Goal: Communication & Community: Participate in discussion

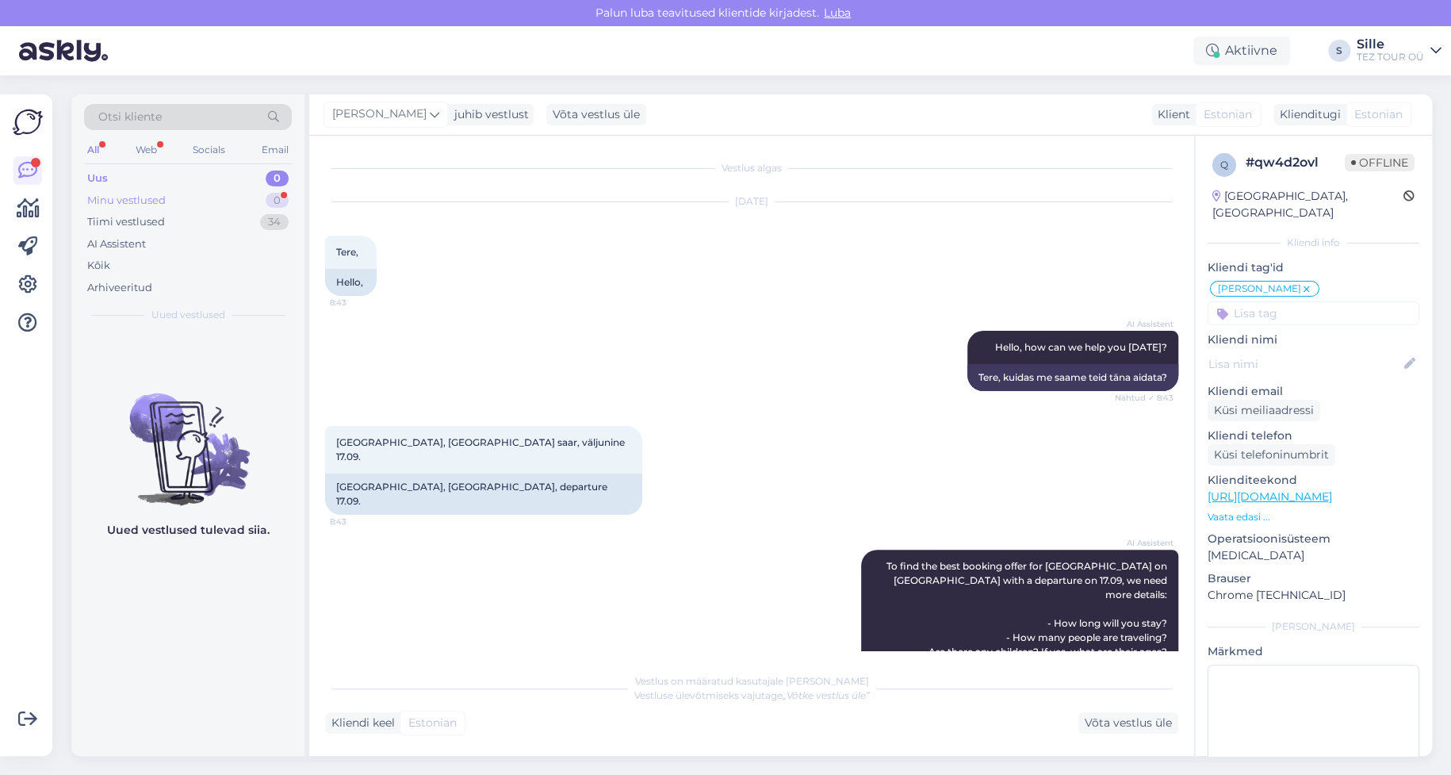
scroll to position [613, 0]
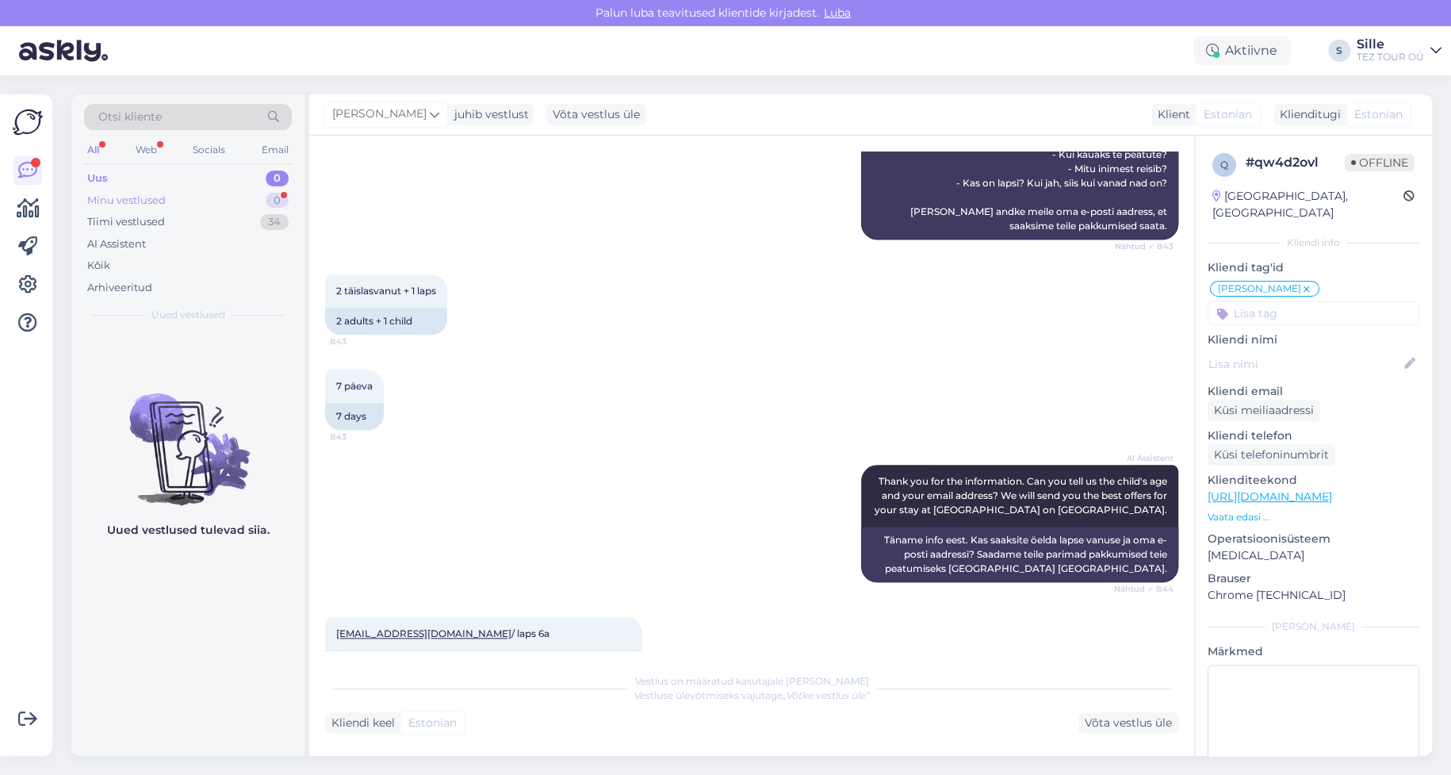
click at [266, 190] on div "Minu vestlused 0" at bounding box center [188, 200] width 208 height 22
click at [127, 197] on div "Minu vestlused" at bounding box center [128, 201] width 82 height 16
click at [144, 219] on div "Tiimi vestlused" at bounding box center [126, 222] width 78 height 16
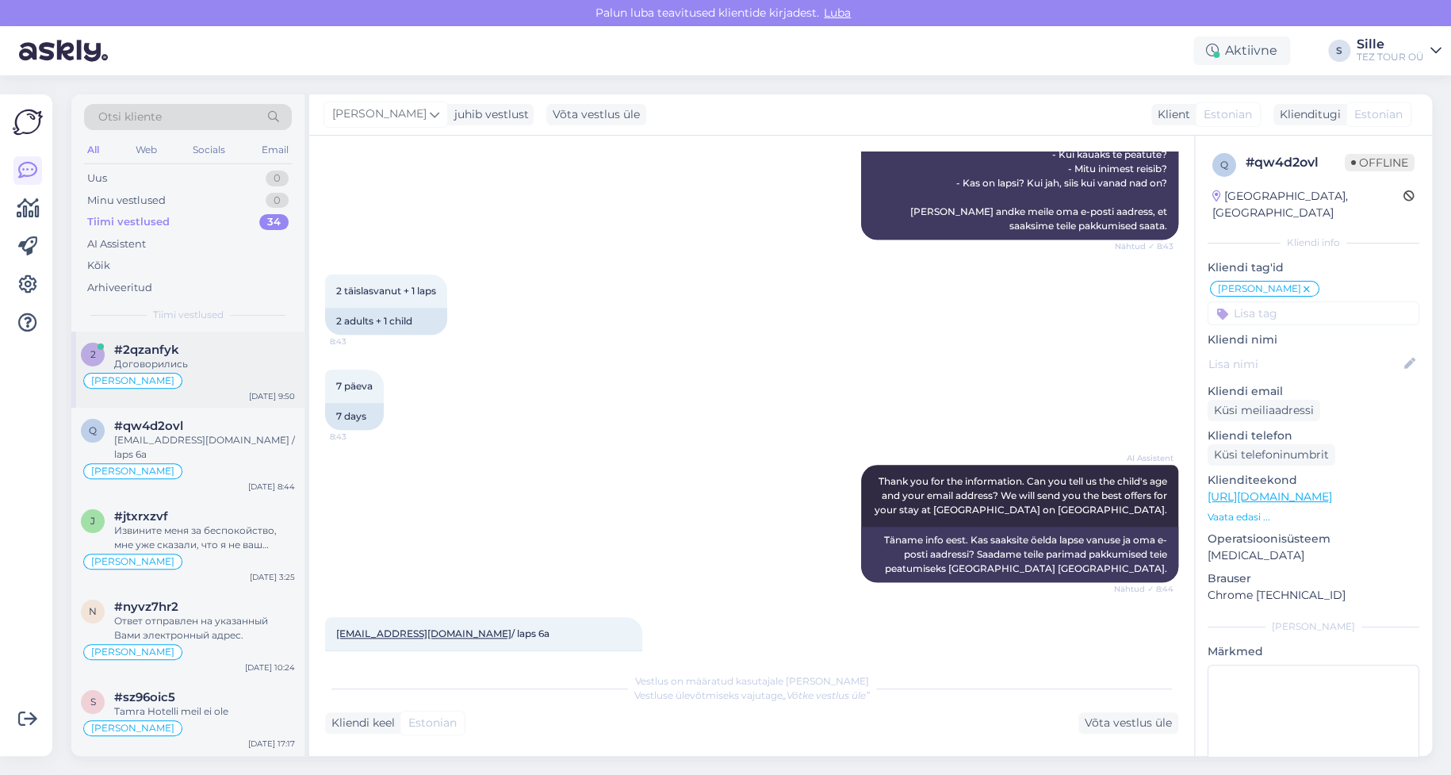
click at [207, 385] on div "[PERSON_NAME]" at bounding box center [188, 380] width 214 height 19
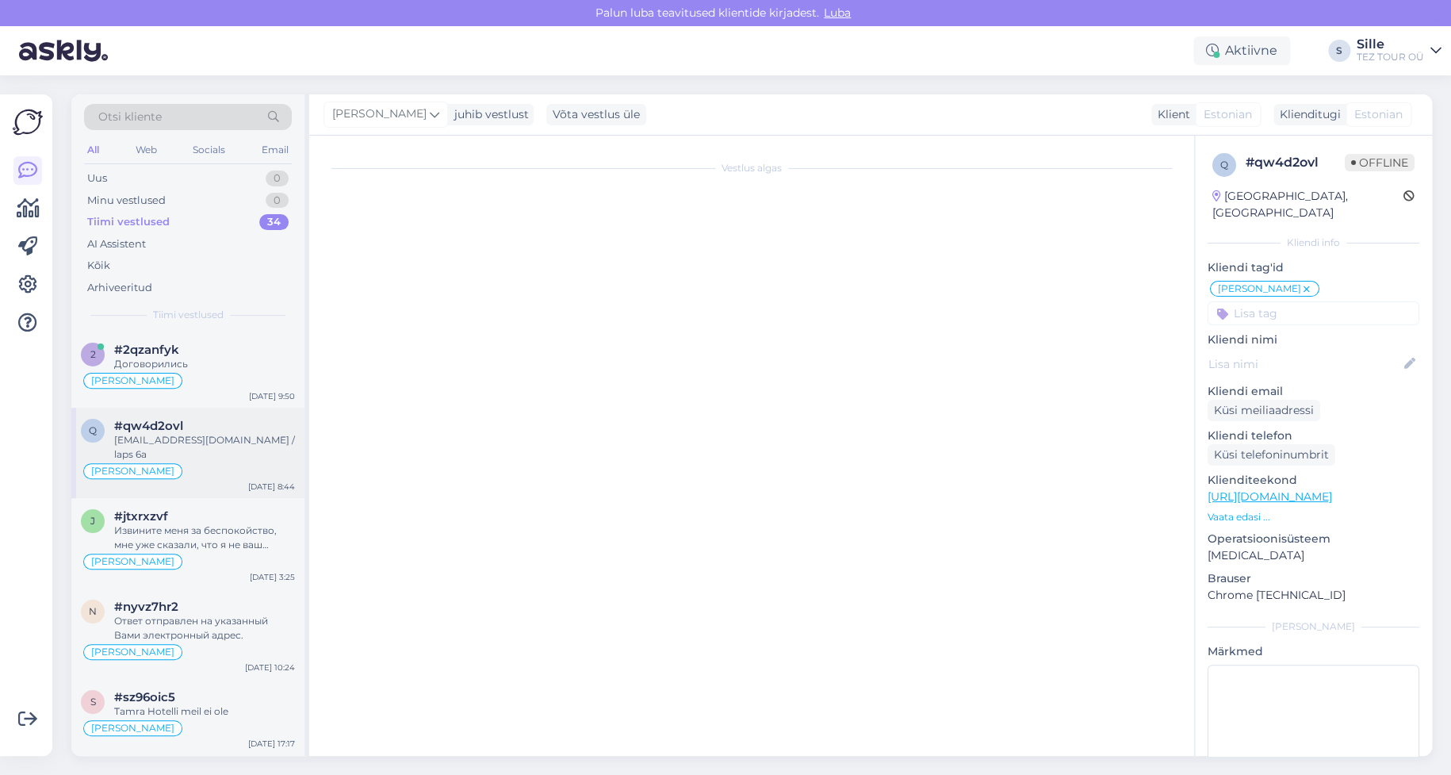
scroll to position [358, 0]
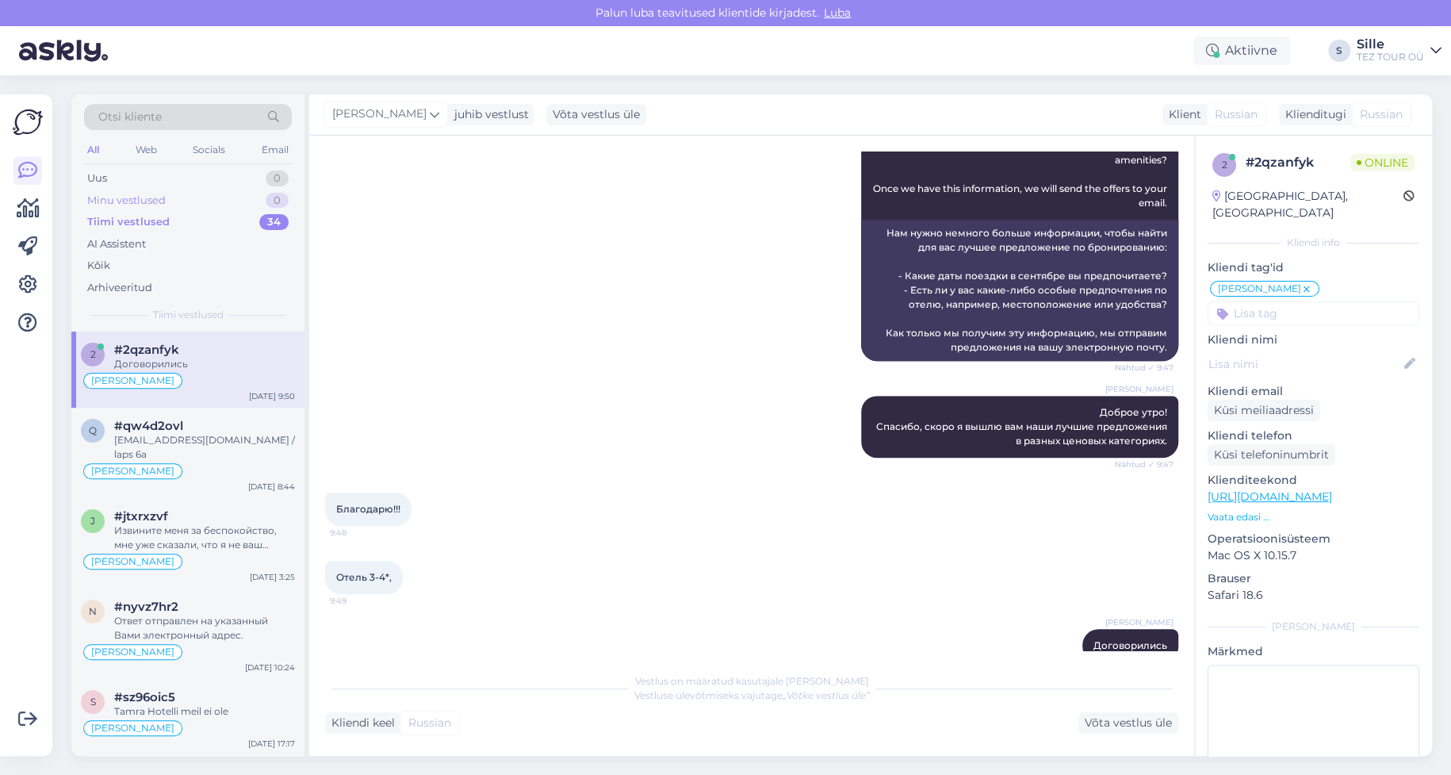
click at [164, 193] on div "Minu vestlused" at bounding box center [126, 201] width 78 height 16
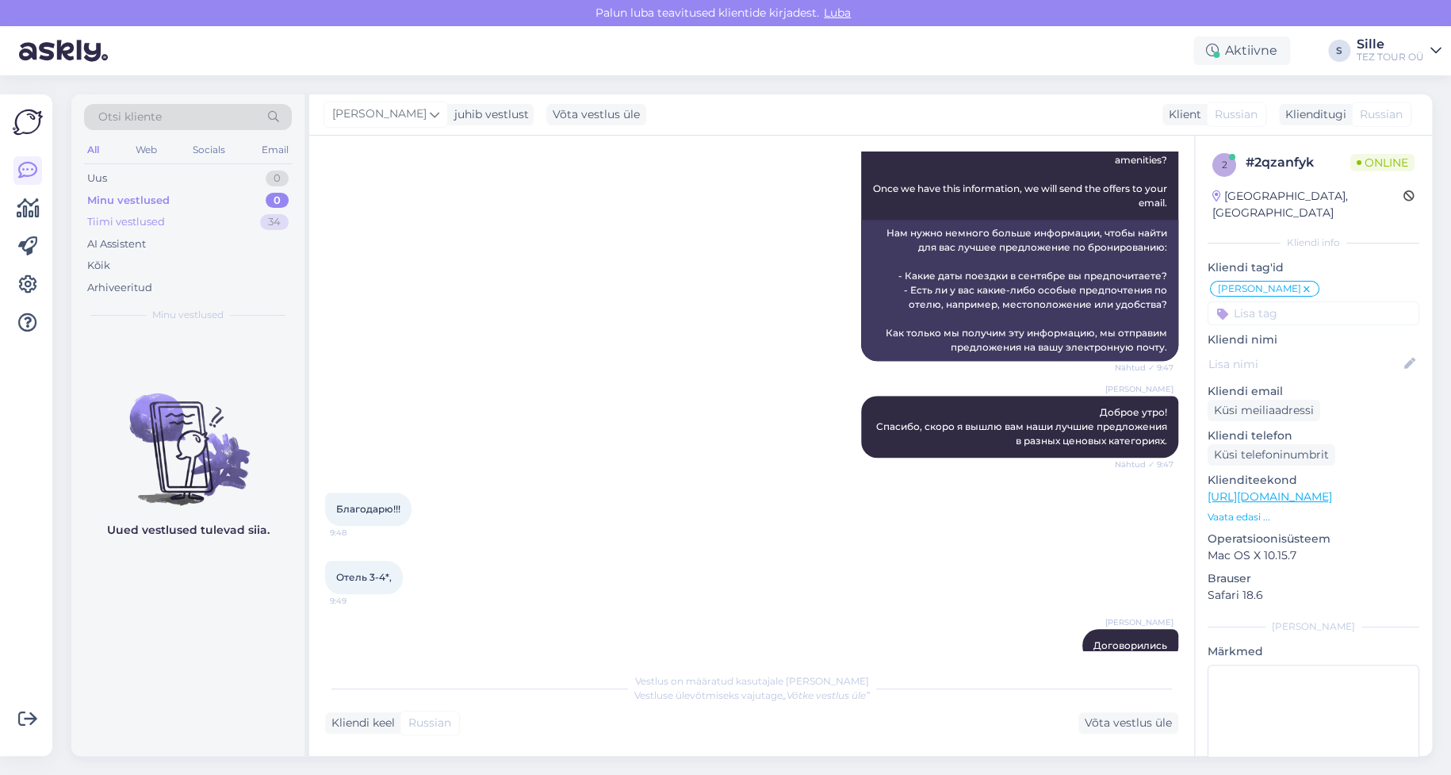
click at [165, 220] on div "Tiimi vestlused 34" at bounding box center [188, 222] width 208 height 22
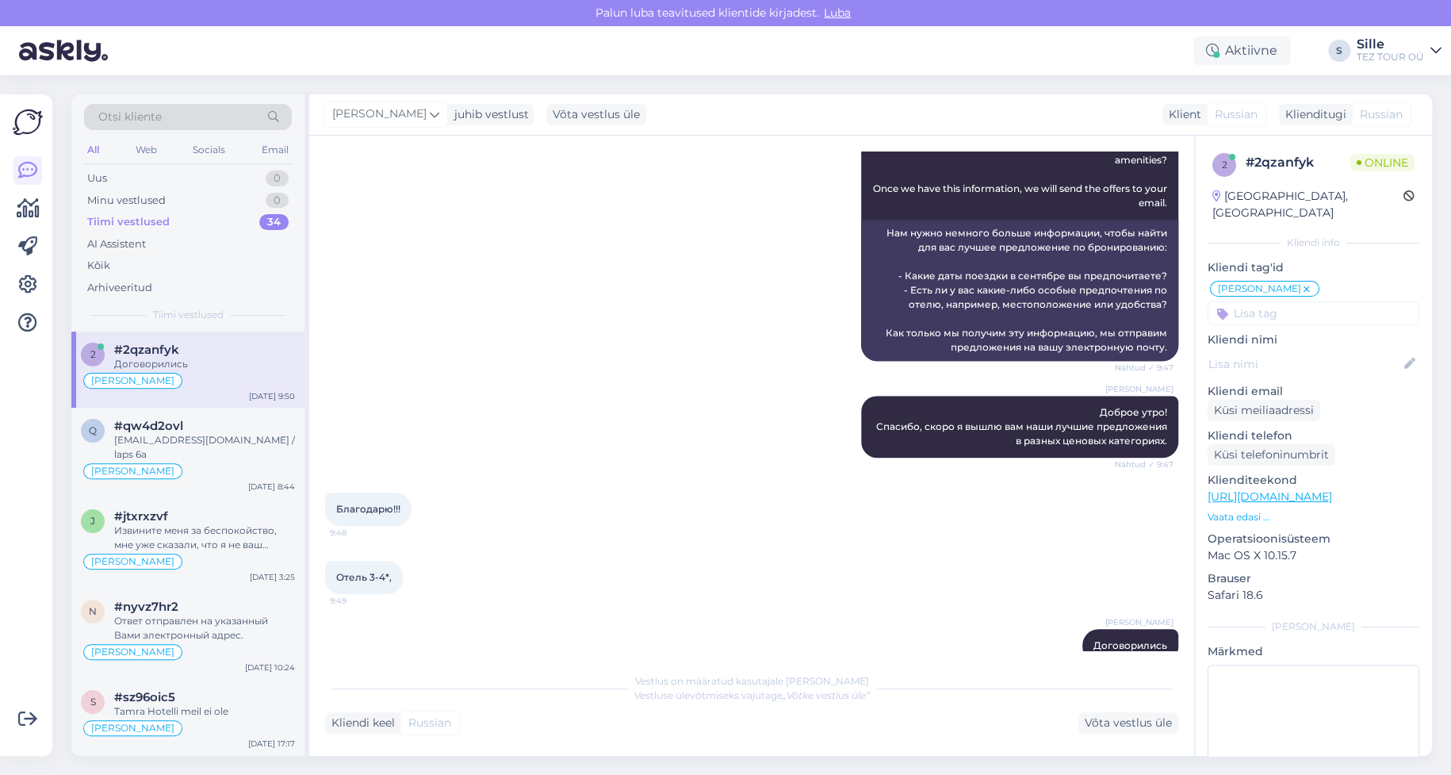
click at [190, 377] on div "[PERSON_NAME]" at bounding box center [188, 380] width 214 height 19
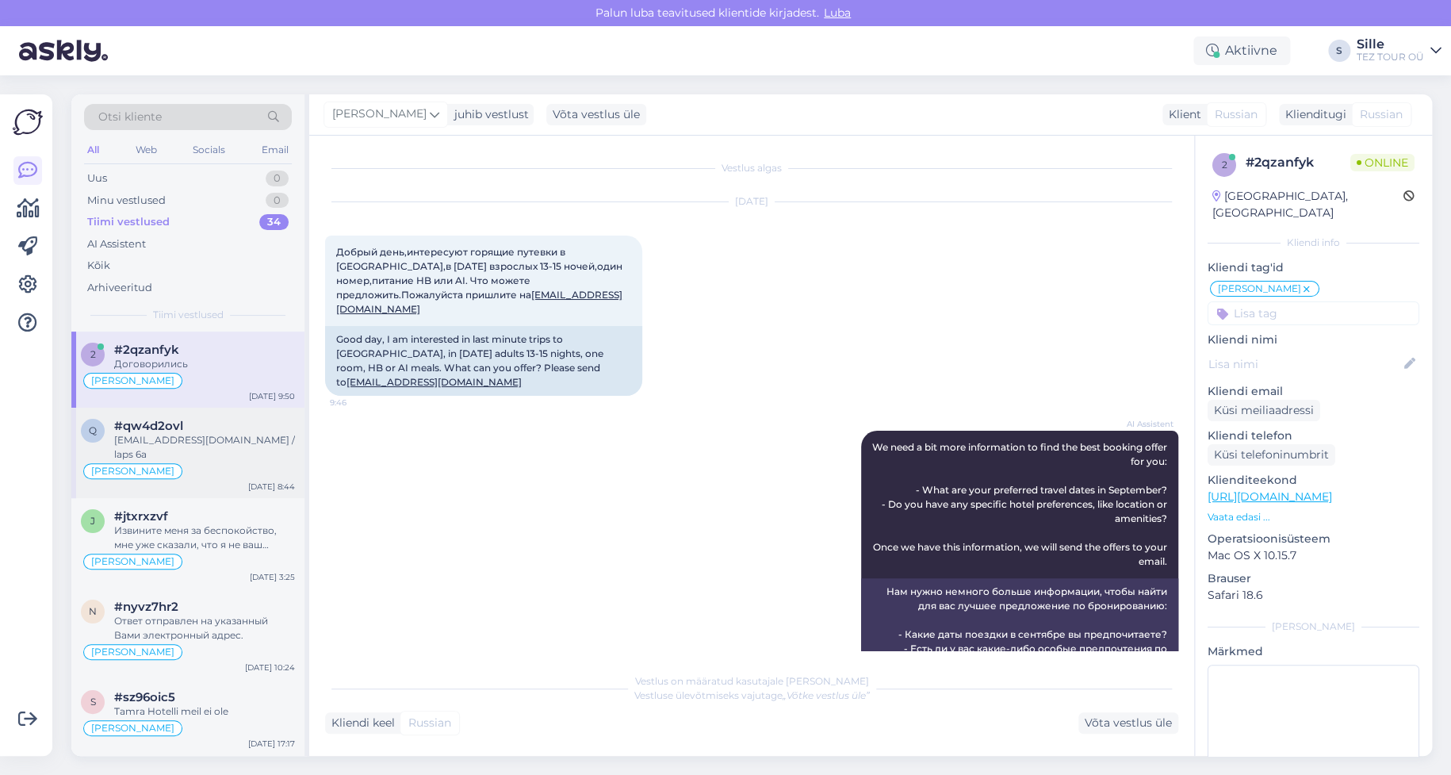
click at [195, 461] on div "[PERSON_NAME]" at bounding box center [188, 470] width 214 height 19
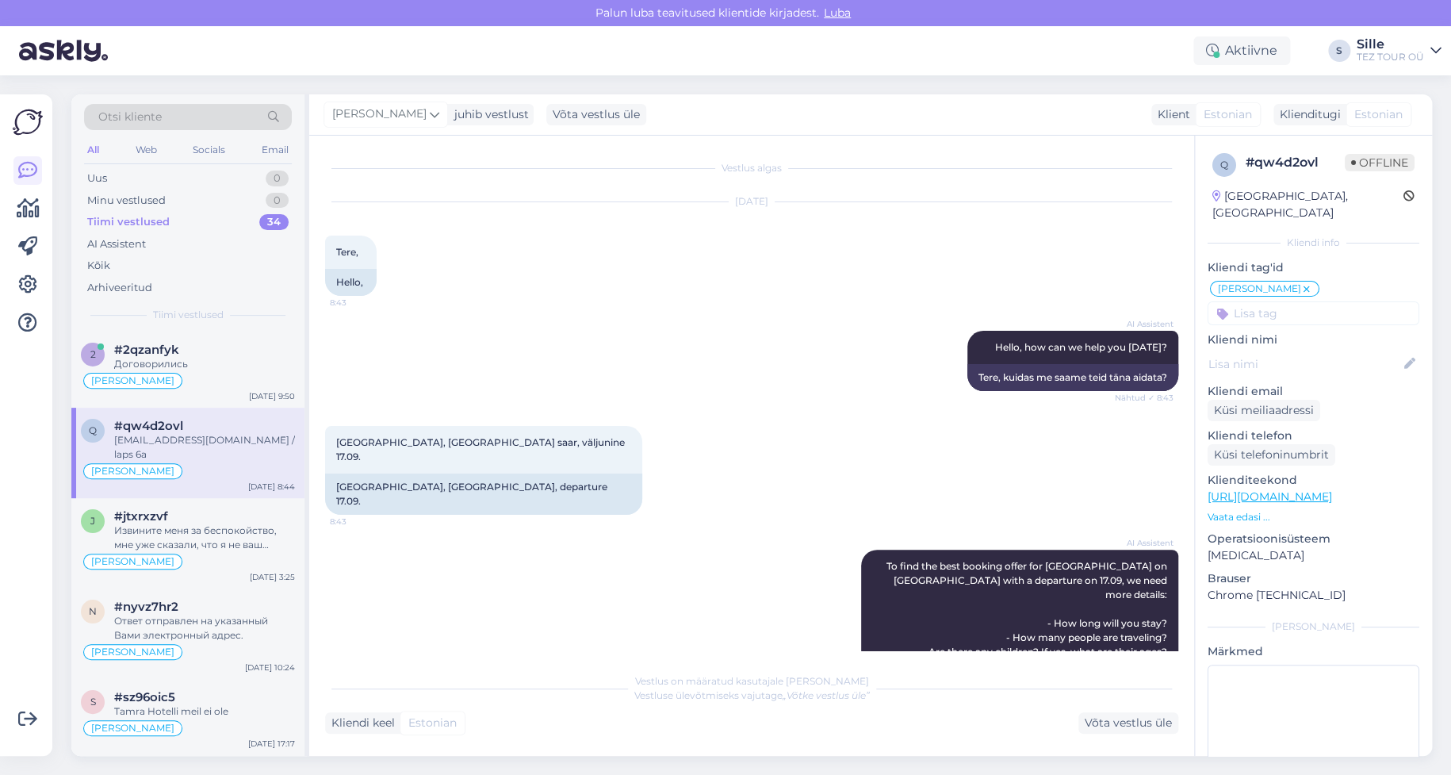
scroll to position [613, 0]
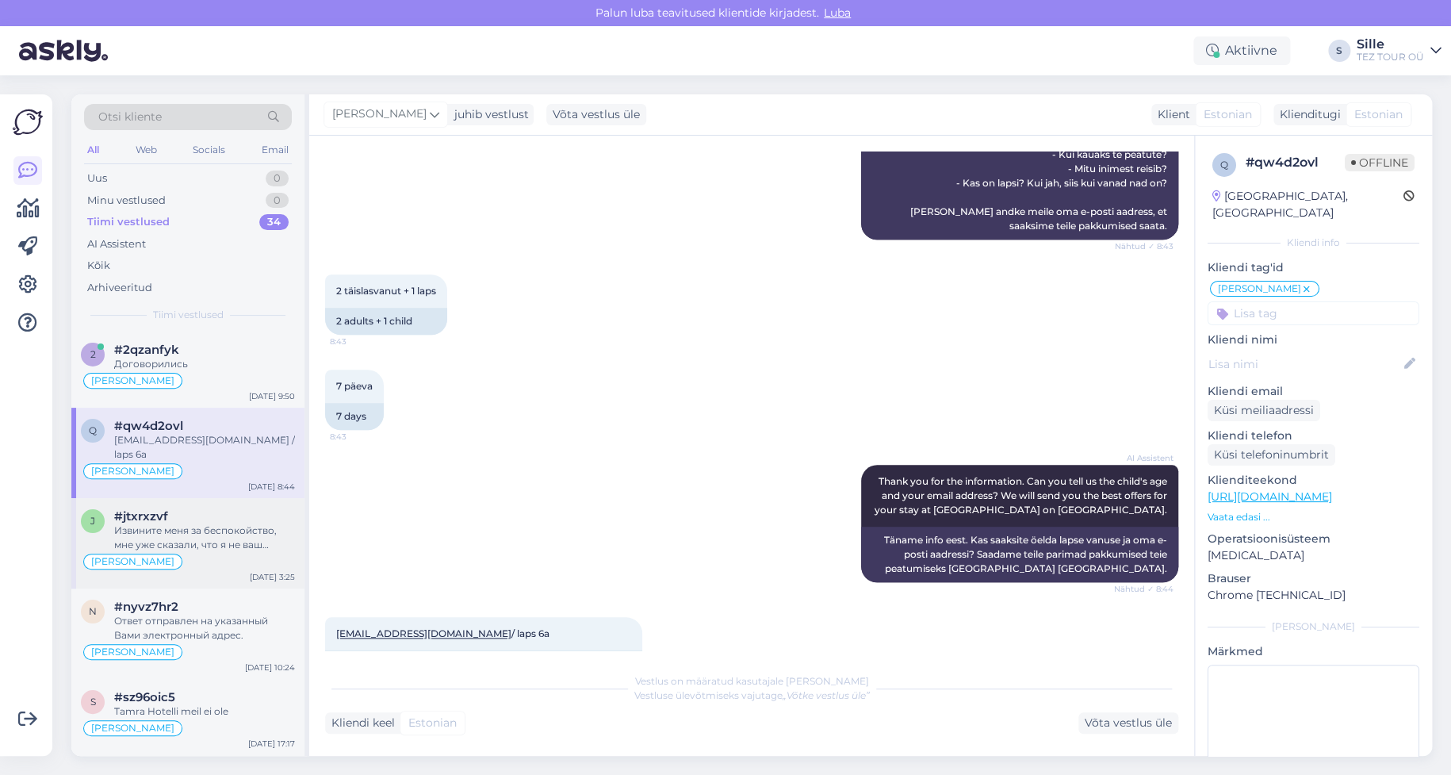
click at [183, 523] on div "Извините меня за беспокойство, мне уже сказали, что я не ваш клиент и не имею п…" at bounding box center [204, 537] width 181 height 29
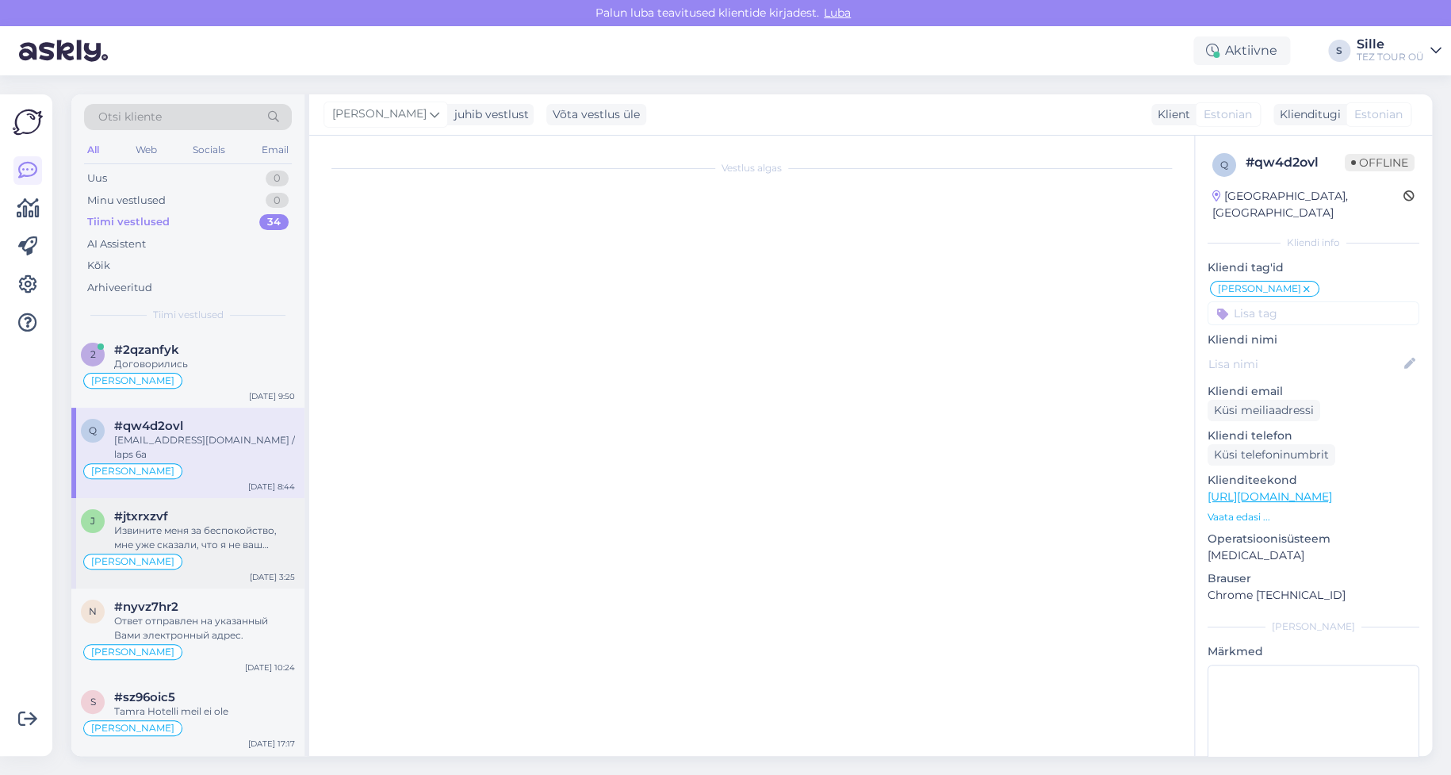
scroll to position [523, 0]
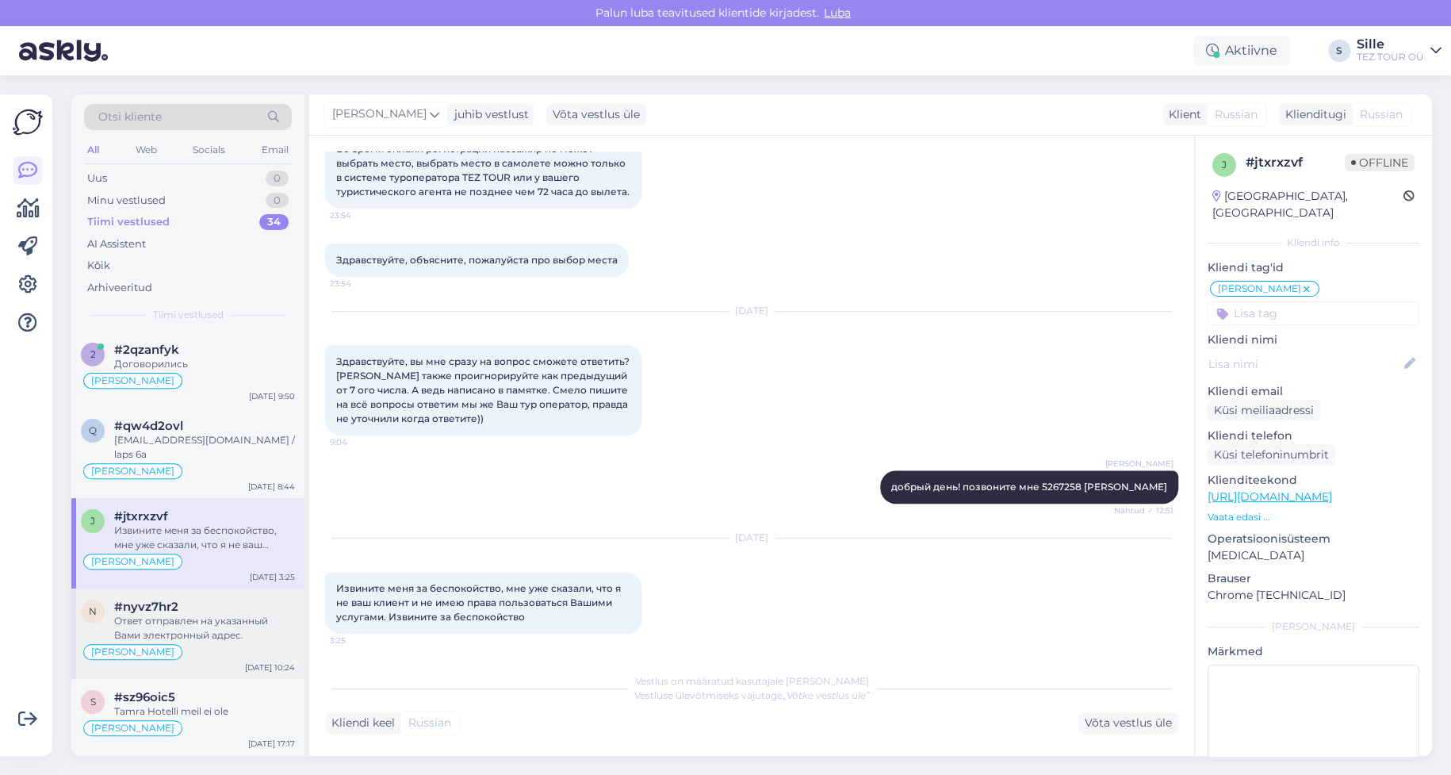
click at [193, 614] on div "Ответ отправлен на указанный Вами электронный адрес." at bounding box center [204, 628] width 181 height 29
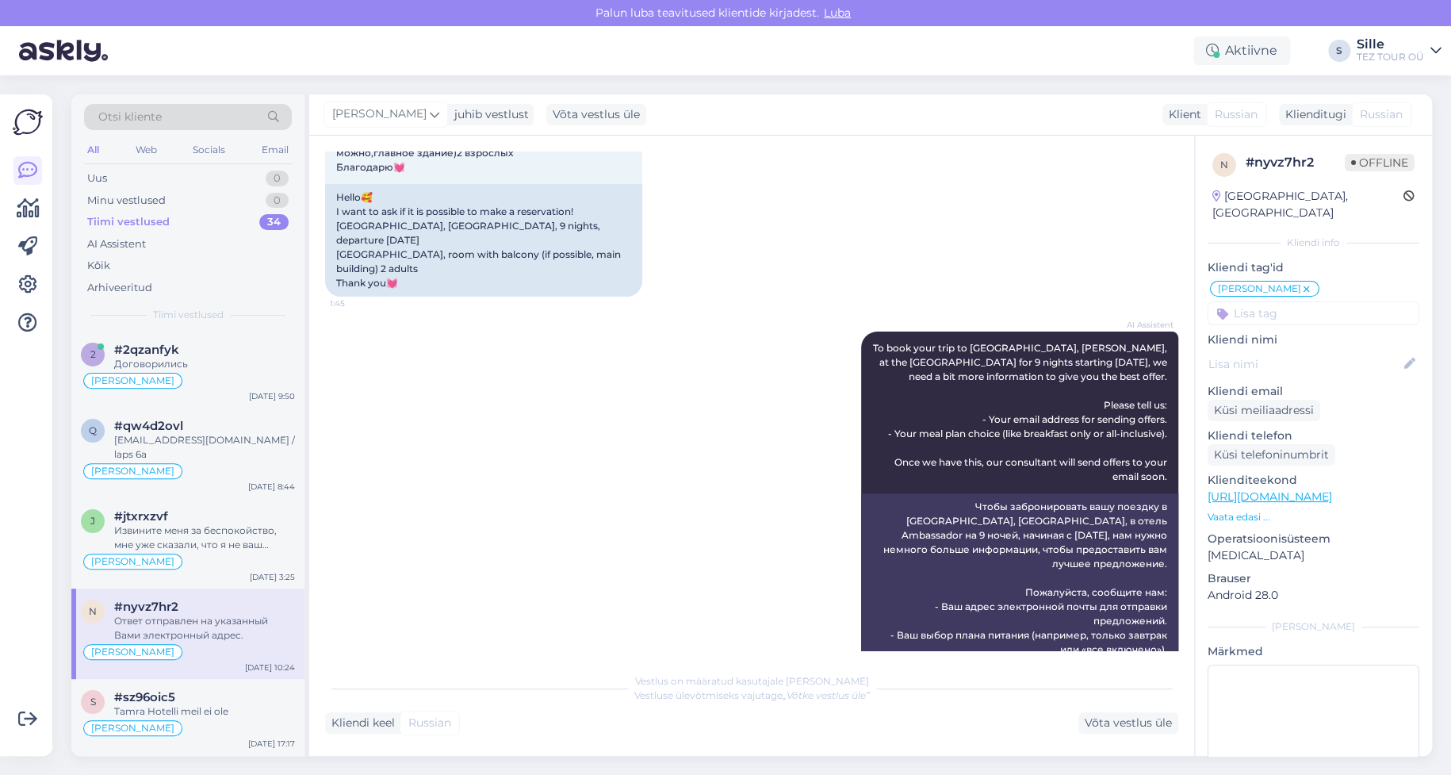
scroll to position [0, 0]
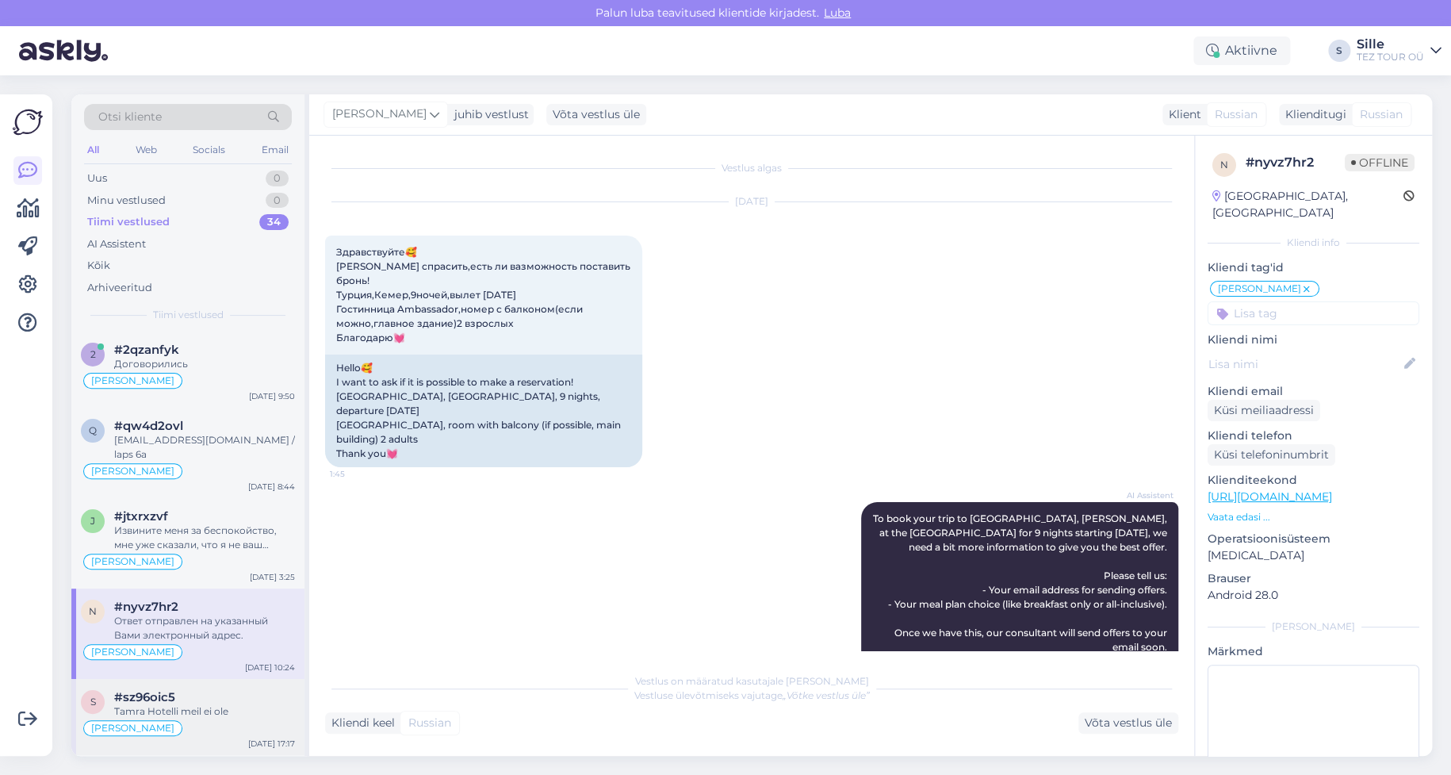
click at [201, 704] on div "Tamra Hotelli meil ei ole" at bounding box center [204, 711] width 181 height 14
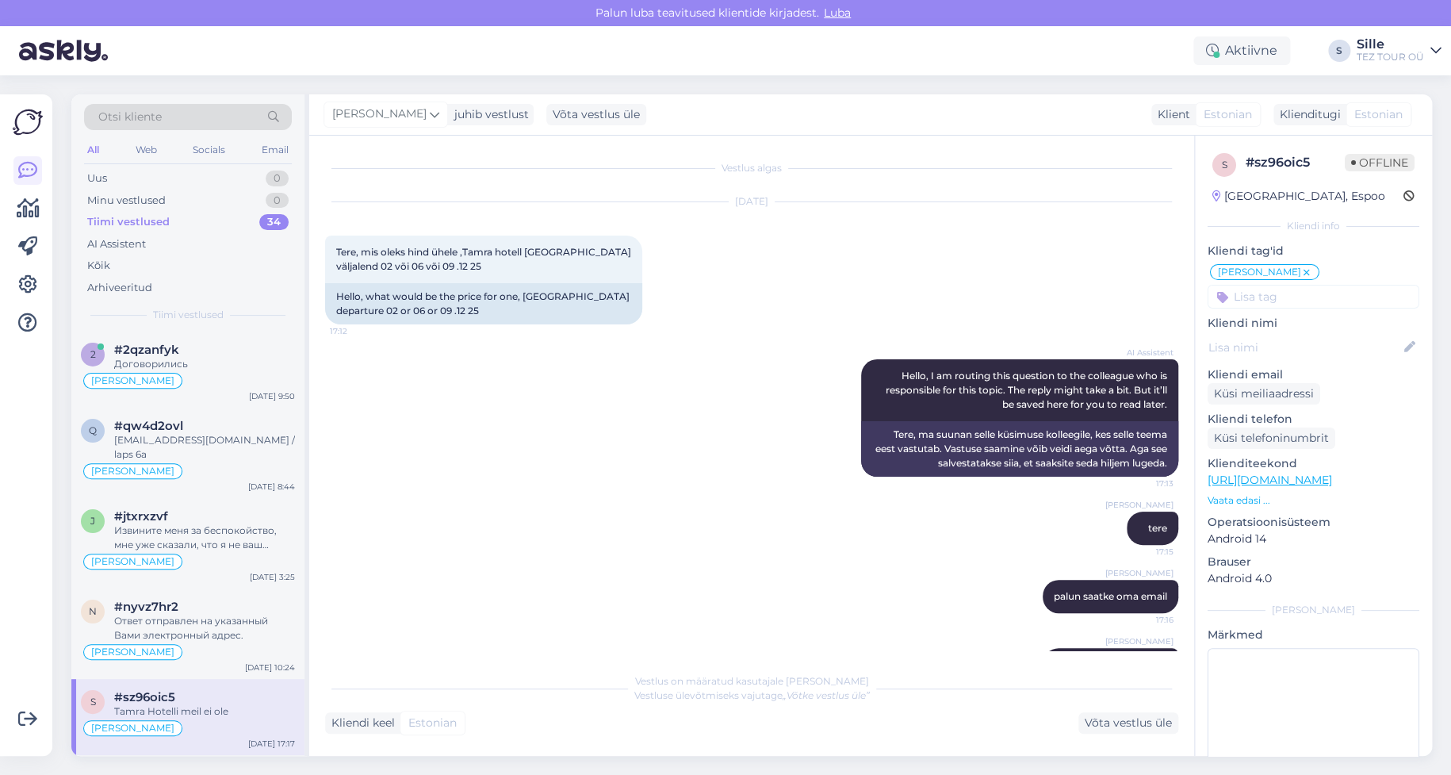
scroll to position [48, 0]
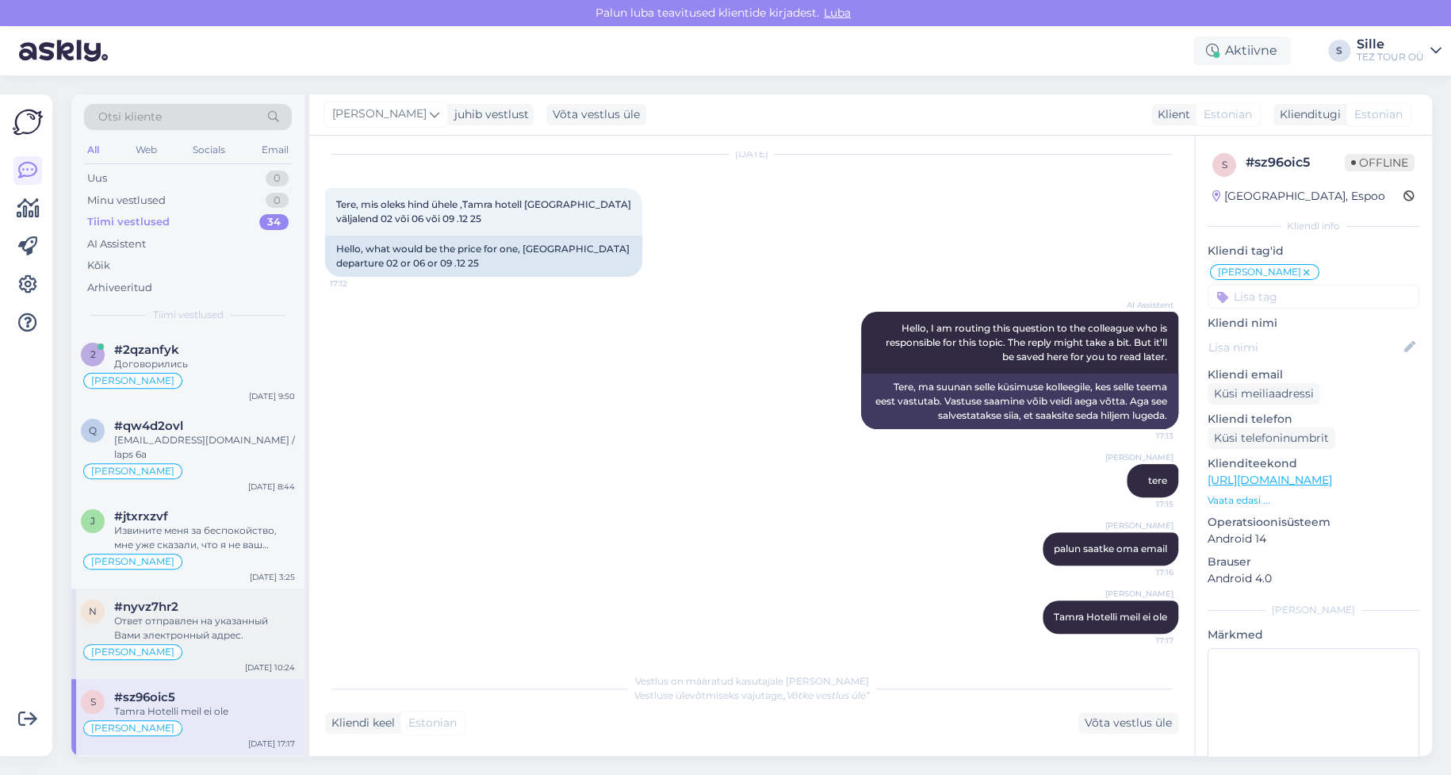
click at [238, 649] on div "n #nyvz7hr2 Ответ отправлен на указанный Вами электронный адрес. [PERSON_NAME] …" at bounding box center [187, 633] width 233 height 90
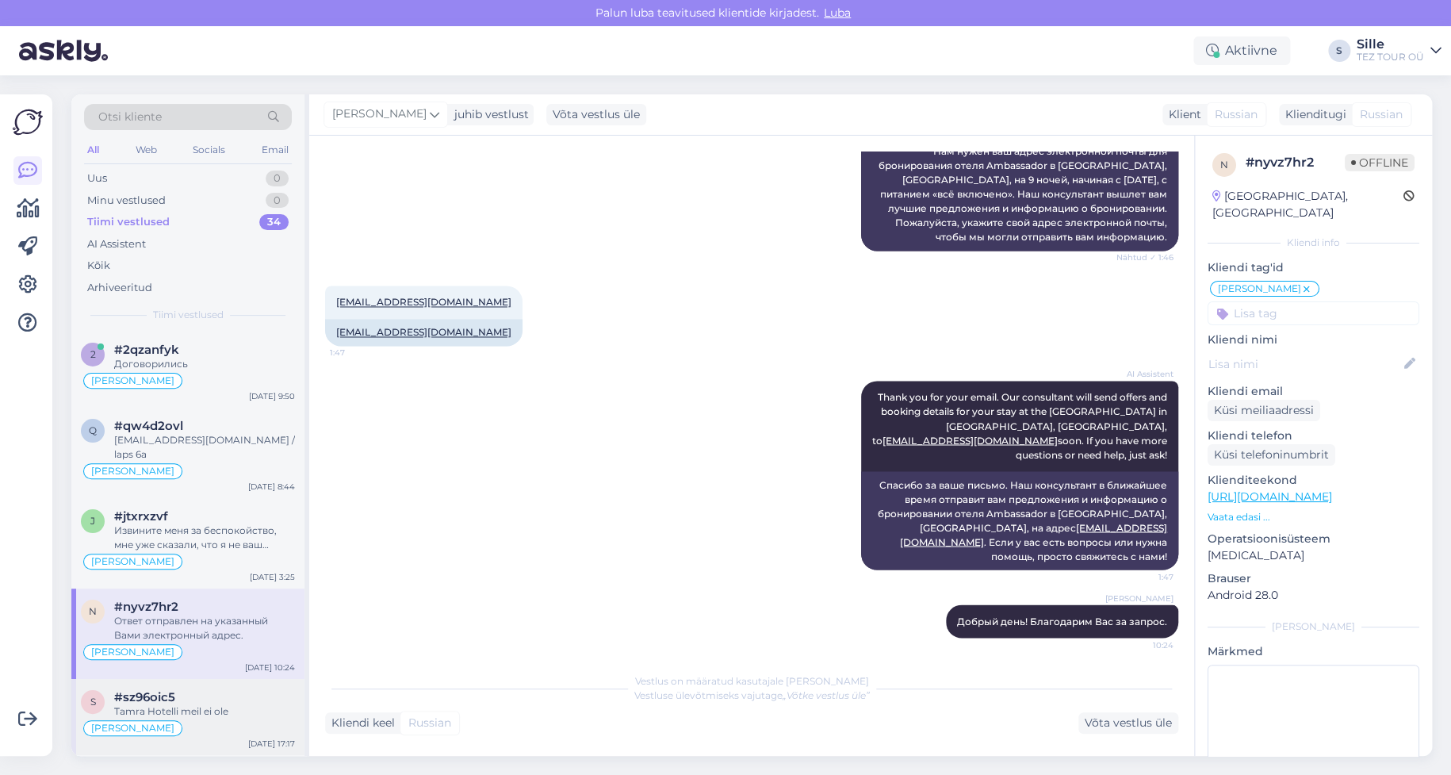
scroll to position [159, 0]
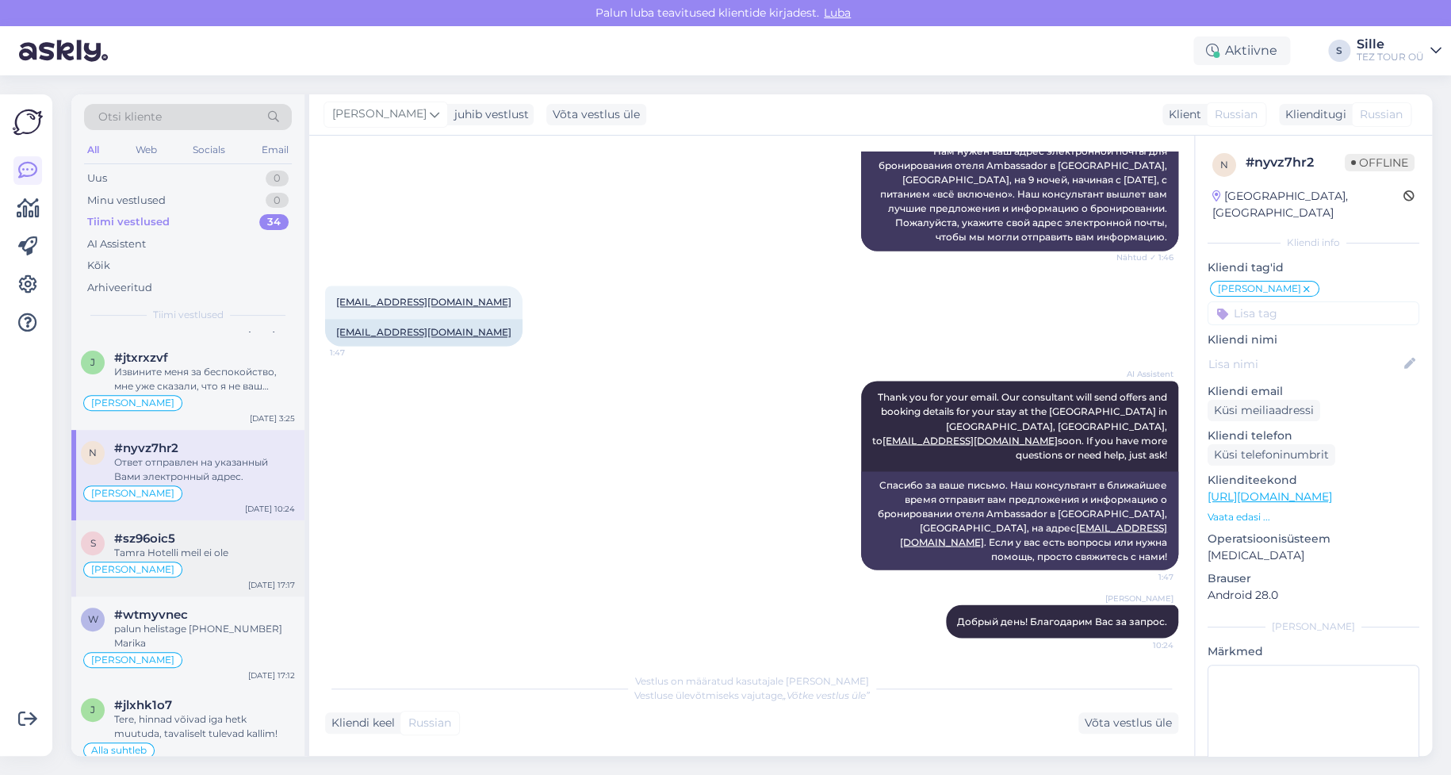
click at [239, 562] on div "[PERSON_NAME]" at bounding box center [188, 569] width 214 height 19
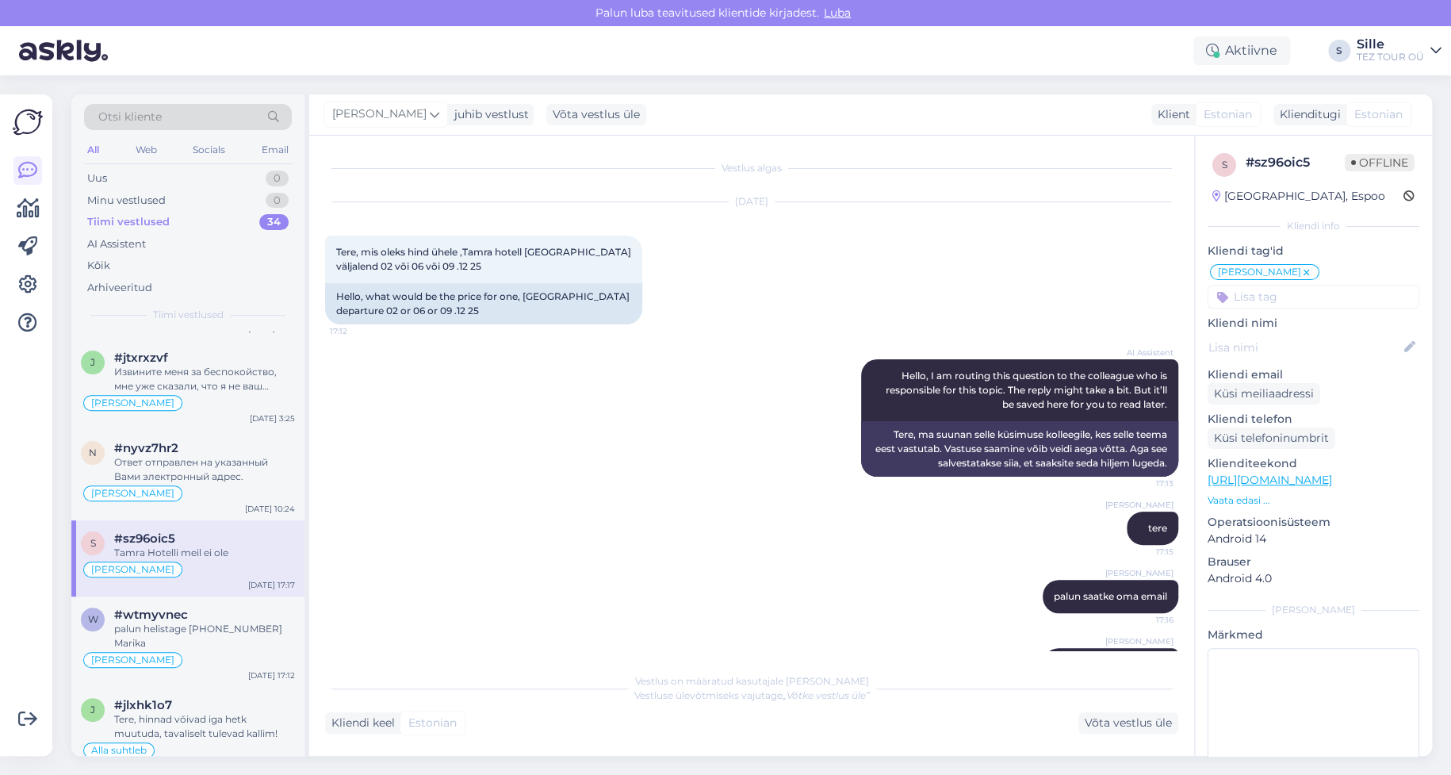
scroll to position [48, 0]
